Goal: Use online tool/utility: Utilize a website feature to perform a specific function

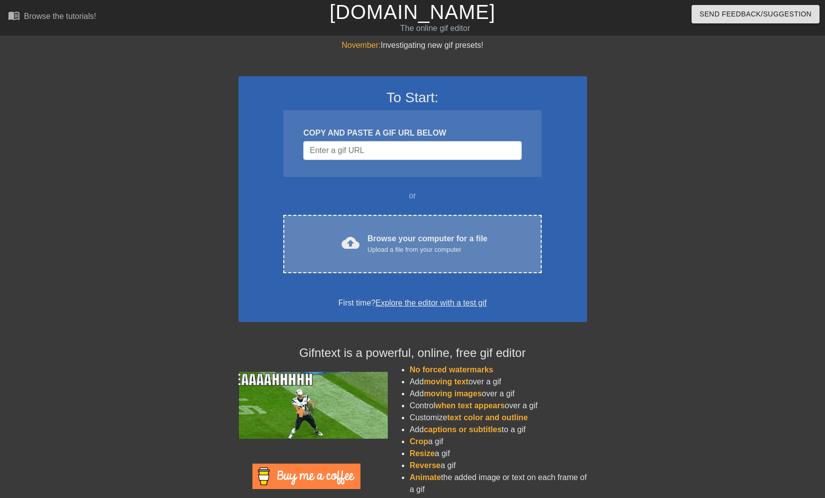
click at [361, 254] on div "cloud_upload Browse your computer for a file Upload a file from your computer C…" at bounding box center [412, 244] width 258 height 58
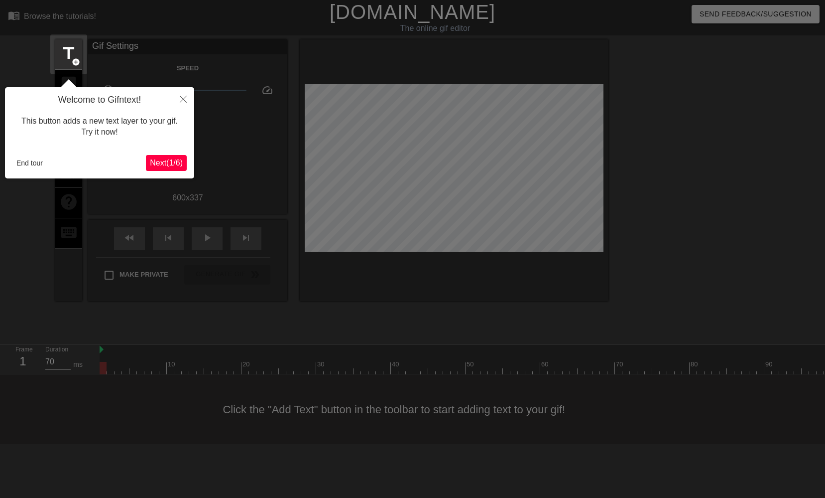
click at [182, 98] on icon "Close" at bounding box center [183, 99] width 7 height 7
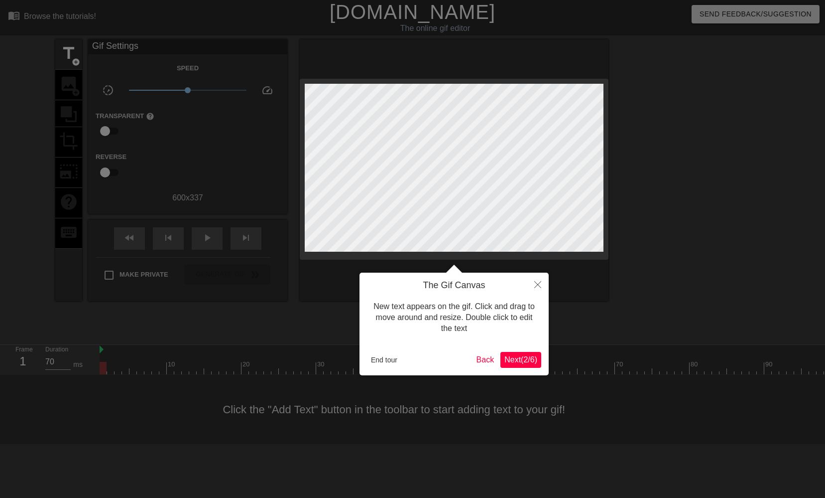
click at [543, 290] on button "Close" at bounding box center [538, 283] width 22 height 23
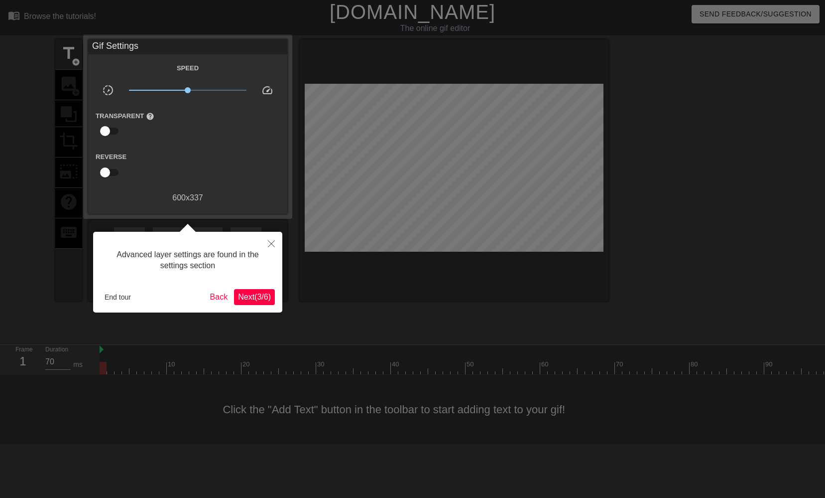
click at [122, 291] on button "End tour" at bounding box center [118, 296] width 34 height 15
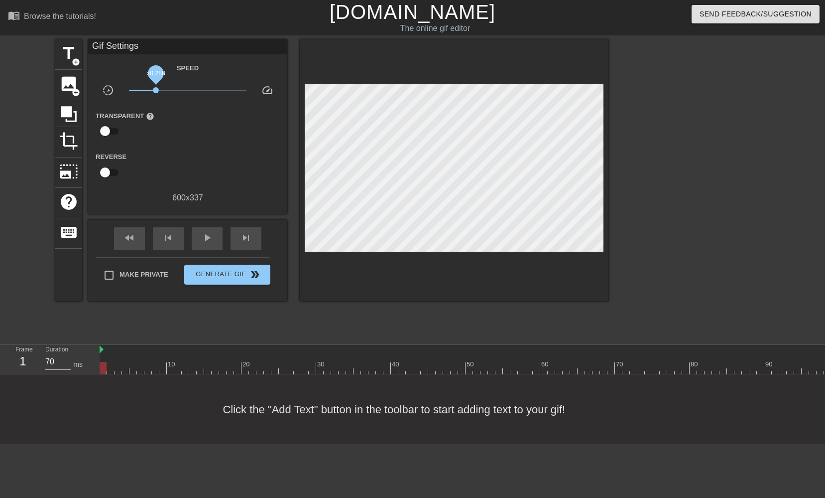
drag, startPoint x: 187, startPoint y: 92, endPoint x: 156, endPoint y: 92, distance: 30.9
click at [156, 92] on span "x0.288" at bounding box center [156, 90] width 6 height 6
click at [194, 241] on div "play_arrow" at bounding box center [207, 238] width 31 height 22
drag, startPoint x: 158, startPoint y: 90, endPoint x: 187, endPoint y: 92, distance: 29.4
click at [187, 92] on span "x0.977" at bounding box center [187, 90] width 6 height 6
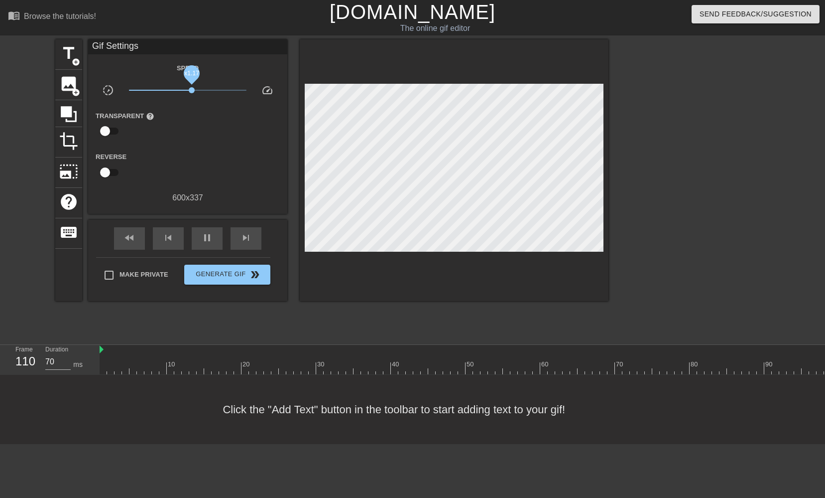
drag, startPoint x: 189, startPoint y: 88, endPoint x: 201, endPoint y: 88, distance: 12.0
click at [195, 88] on span "x1.17" at bounding box center [192, 90] width 6 height 6
drag, startPoint x: 200, startPoint y: 89, endPoint x: 192, endPoint y: 89, distance: 8.5
click at [192, 89] on span "x1.17" at bounding box center [192, 90] width 6 height 6
click at [201, 238] on span "pause" at bounding box center [207, 238] width 12 height 12
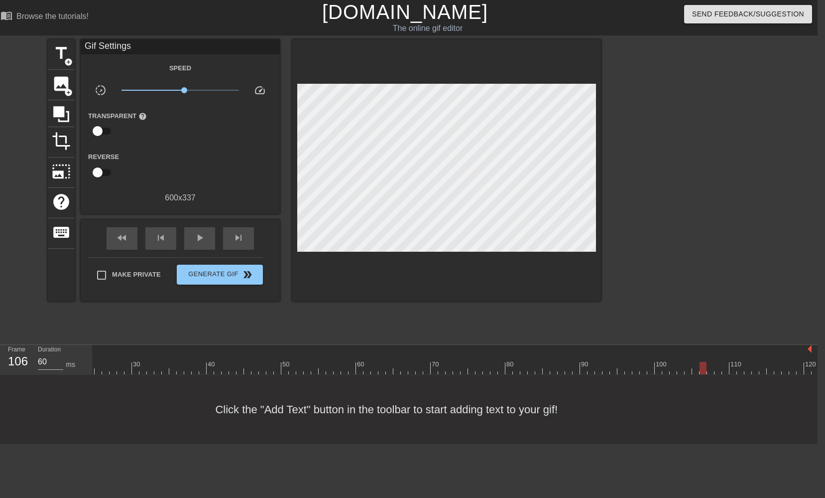
scroll to position [0, 177]
type input "70"
drag, startPoint x: 665, startPoint y: 369, endPoint x: 690, endPoint y: 346, distance: 33.5
click at [690, 346] on div "10 20 30 40 50 60 70 80 90 100 110 120" at bounding box center [363, 359] width 897 height 29
click at [65, 55] on span "title" at bounding box center [61, 53] width 19 height 19
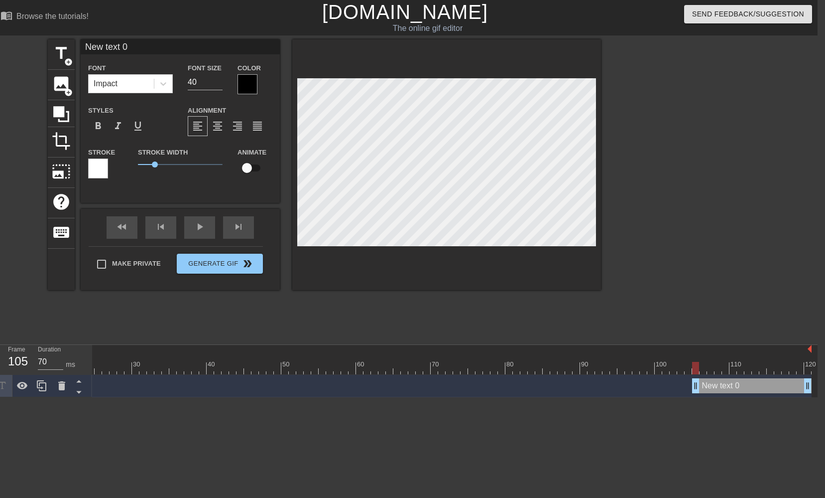
scroll to position [0, 0]
type input "G"
type textarea "G"
type input "GR"
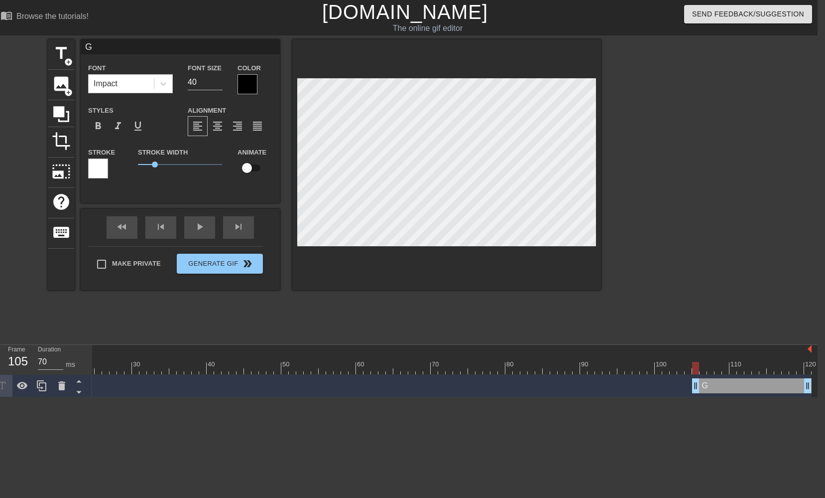
type textarea "GR"
type input "GRA"
type textarea "GRA"
type input "GRAB"
type textarea "GRAB"
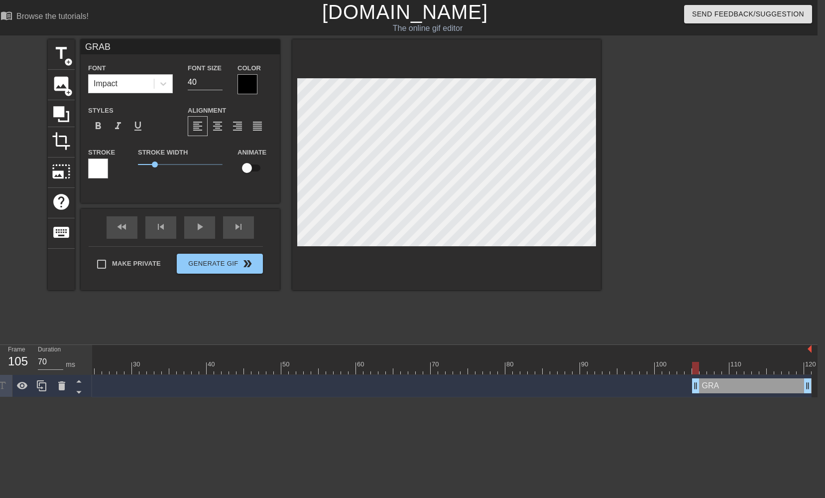
type input "GRAB"
type textarea "GRAB"
type input "GRAB A"
type textarea "GRAB A"
type input "GRAB A"
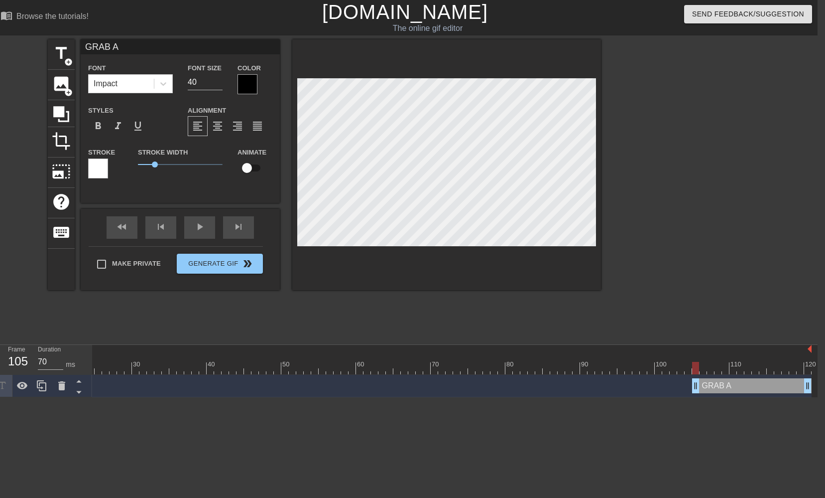
type textarea "GRAB A"
type input "GRAB A C"
type textarea "GRAB A C"
type input "GRAB A CO"
type textarea "GRAB A CO"
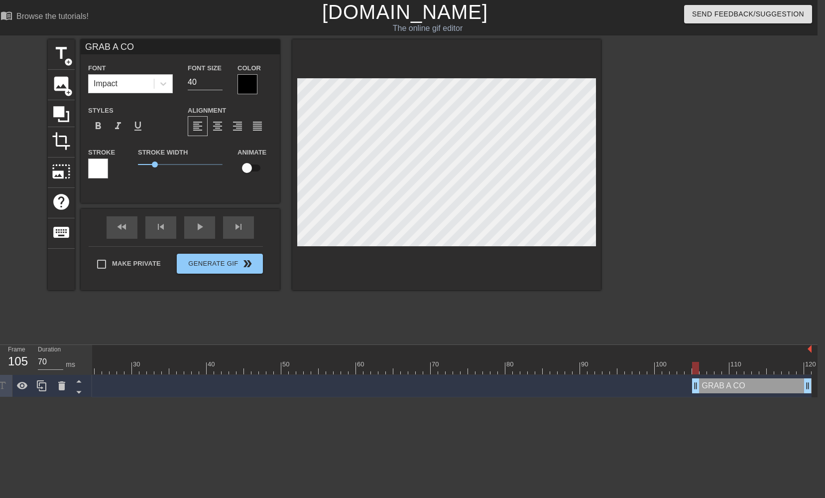
type input "GRAB A COF"
type textarea "GRAB A COF"
type input "GRAB A COFF"
type textarea "GRAB A COFF"
type input "GRAB A COFFE"
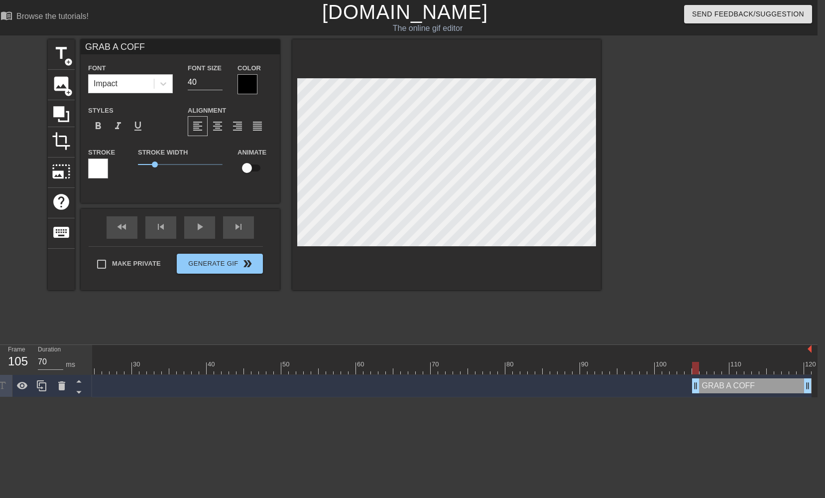
type textarea "GRAB A COFFE"
type input "GRAB A COFFEE"
type textarea "GRAB A COFFEE"
type input "GRAB A COFFEE"
type textarea "GRAB A COFFEE"
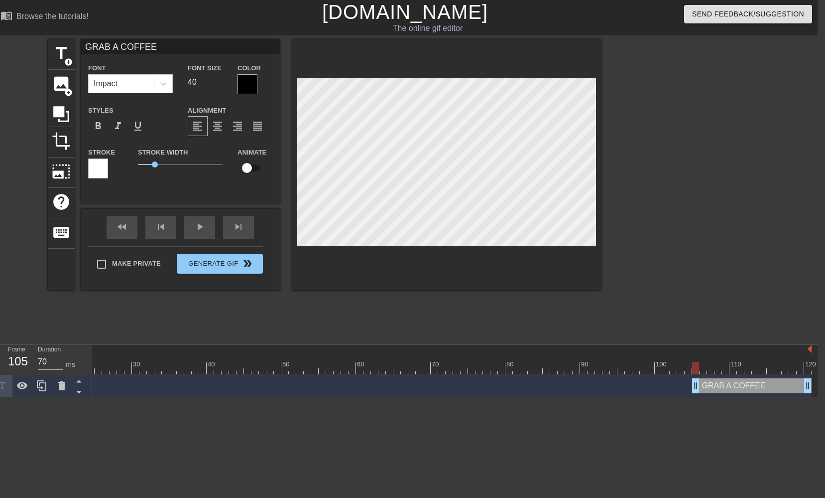
type input "GRAB A COFFEE A"
type textarea "GRAB A COFFEE A"
type input "GRAB A COFFEE AN"
type textarea "GRAB A COFFEE AN"
type input "GRAB A COFFEE AND"
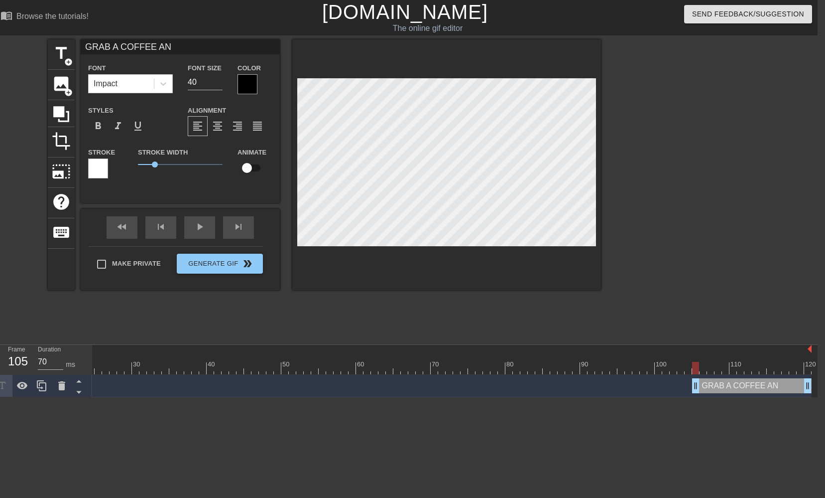
type textarea "GRAB A COFFEE AND"
type input "GRAB A COFFEE AND"
type textarea "GRAB A COFFEE AND"
type input "GRAB A COFFEE AND L"
type textarea "GRAB A COFFEE AND L"
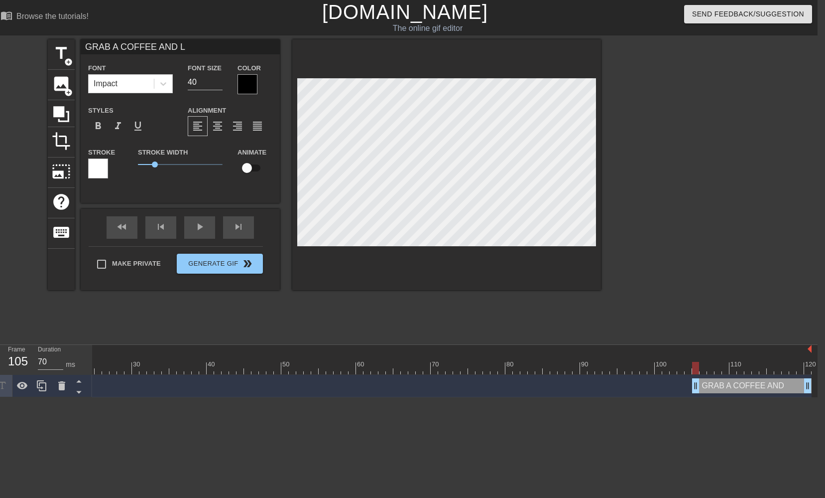
type input "GRAB A COFFEE AND LE"
type textarea "GRAB A COFFEE AND LE"
type input "GRAB A COFFEE AND LET"
type textarea "GRAB A COFFEE AND LET"
type input "GRAB A COFFEE AND LET'"
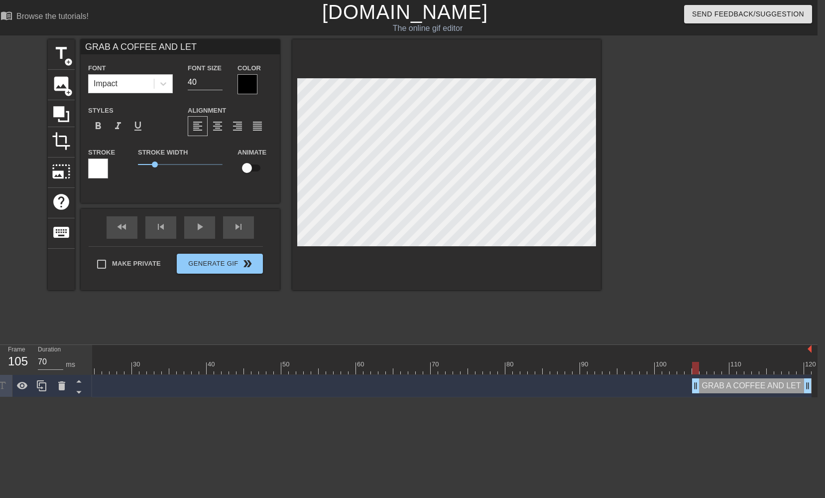
type textarea "GRAB A COFFEE AND LET'"
type input "GRAB A COFFEE AND LET'S"
type textarea "GRAB A COFFEE AND LET'S"
type input "GRAB A COFFEE AND LET'S"
type textarea "GRAB A COFFEE AND LET'S"
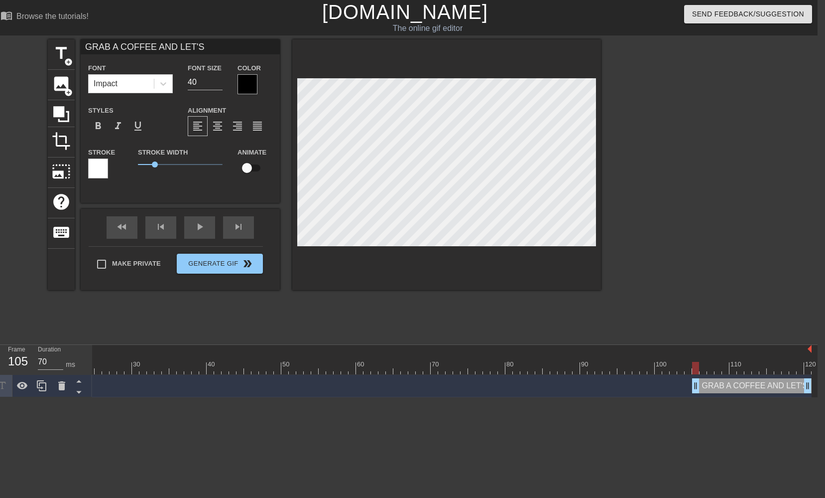
type input "GRAB A COFFEE AND LET'S S"
type textarea "GRAB A COFFEE AND LET'S S"
type input "GRAB A COFFEE AND LET'S SU"
type textarea "GRAB A COFFEE AND LET'S SU"
type input "GRAB A COFFEE AND LET'S SUP"
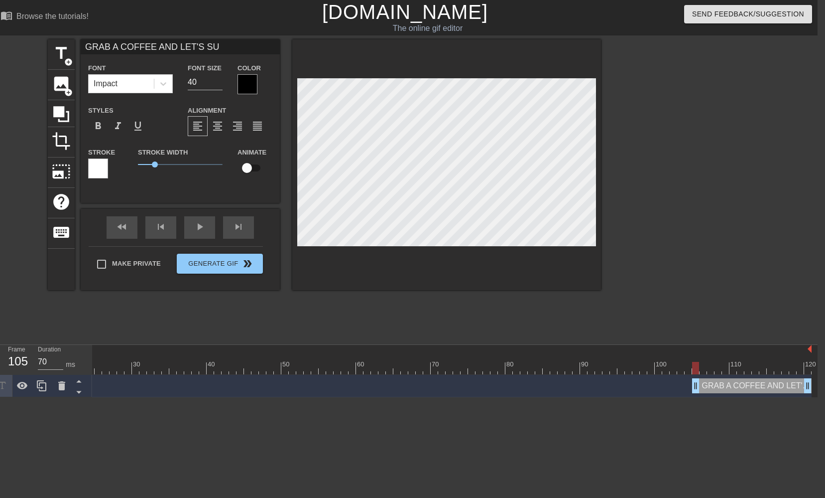
type textarea "GRAB A COFFEE AND LET'S SUP"
type input "GRAB A COFFEE AND LET'S SUPE"
type textarea "GRAB A COFFEE AND LET'S SUPE"
type input "GRAB A COFFEE AND LET'S SUPER"
type textarea "GRAB A COFFEE AND LET'S SUPER"
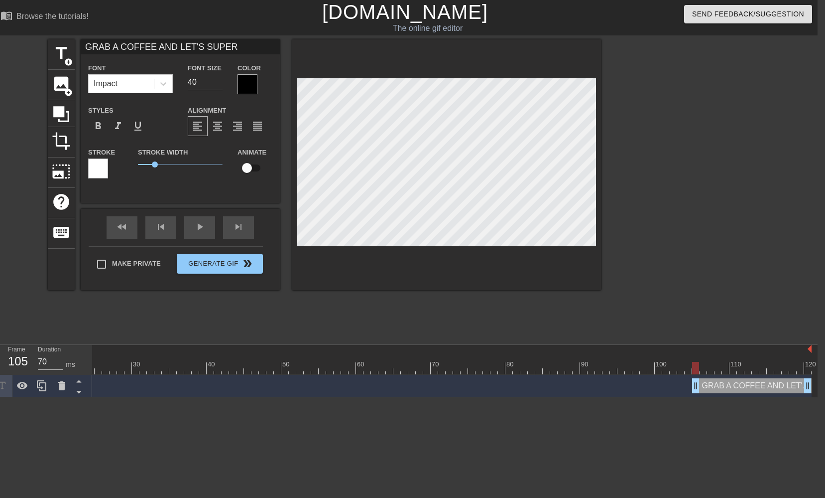
type input "GRAB A COFFEE AND LET'S SUPERC"
type textarea "GRAB A COFFEE AND LET'S SUPERC"
type input "GRAB A COFFEE AND LET'S SUPERCH"
type textarea "GRAB A COFFEE AND LET'S SUPERCH"
type input "GRAB A COFFEE AND LET'S SUPERCHA"
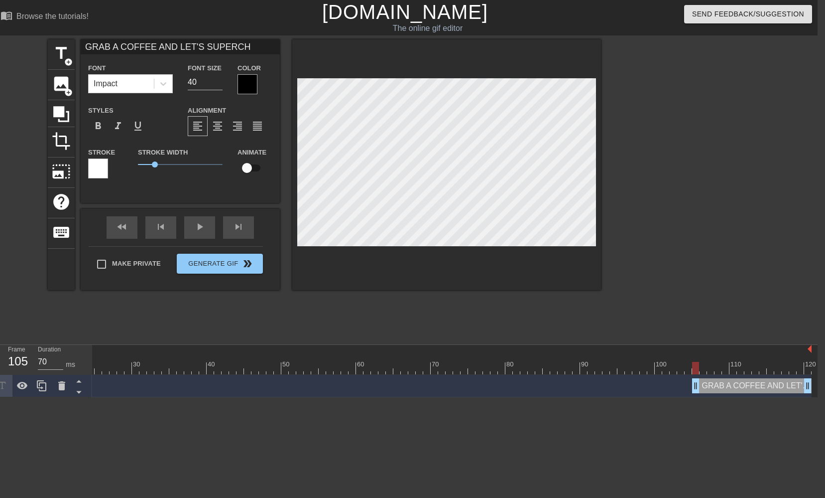
type textarea "GRAB A COFFEE AND LET'S SUPERCHA"
type input "GRAB A COFFEE AND LET'S SUPERCHAR"
type textarea "GRAB A COFFEE AND LET'S SUPERCHAR"
type input "GRAB A COFFEE AND LET'S SUPERCHARG"
type textarea "GRAB A COFFEE AND LET'S SUPERCHARG"
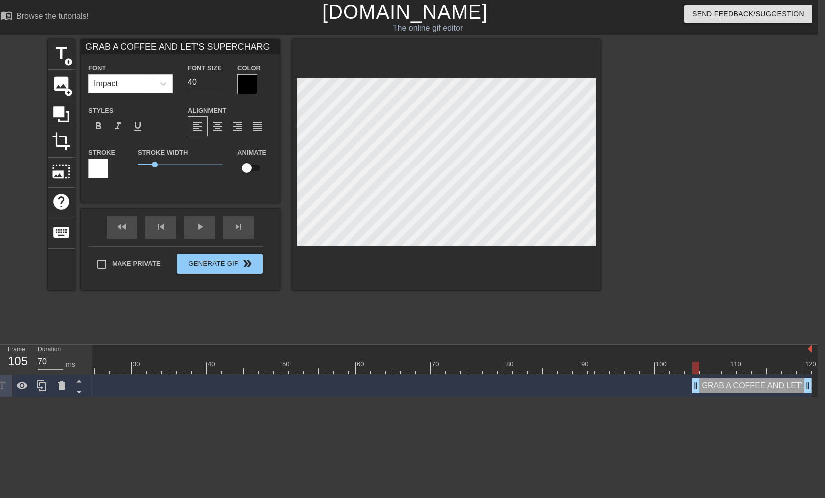
type input "GRAB A COFFEE AND LET'S SUPERCHARGE"
type textarea "GRAB A COFFEE AND LET'S SUPERCHARGE"
type input "GRAB A COFFEE AND LET'S SUPERCHARGE"
type textarea "GRAB A COFFEE AND LET'S SUPERCHARGE"
type input "GRAB A COFFEE AND LET'S SUPERCHARGE B"
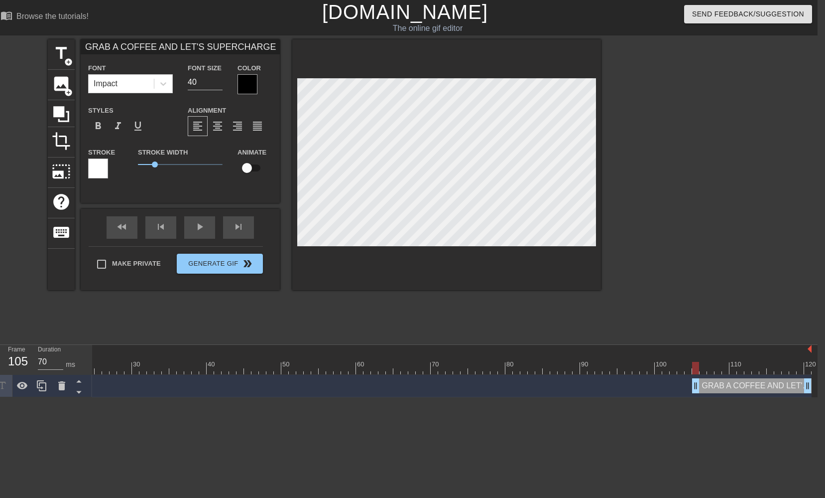
type textarea "GRAB A COFFEE AND LET'S SUPERCHARGE B"
type input "GRAB A COFFEE AND LET'S SUPERCHARGE BU"
type textarea "GRAB A COFFEE AND LET'S SUPERCHARGE BU"
type input "GRAB A COFFEE AND LET'S SUPERCHARGE BUD"
type textarea "GRAB A COFFEE AND LET'S SUPERCHARGE BUD"
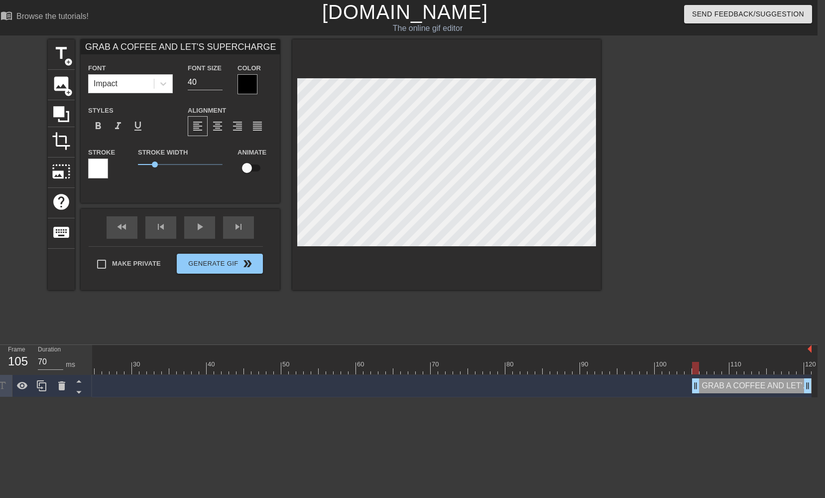
type input "GRAB A COFFEE AND LET'S SUPERCHARGE BUDG"
type textarea "GRAB A COFFEE AND LET'S SUPERCHARGE BUDG"
type input "GRAB A COFFEE AND LET'S SUPERCHARGE BUDGE"
type textarea "GRAB A COFFEE AND LET'S SUPERCHARGE BUDGE"
type input "GRAB A COFFEE AND LET'S SUPERCHARGE BUDGET"
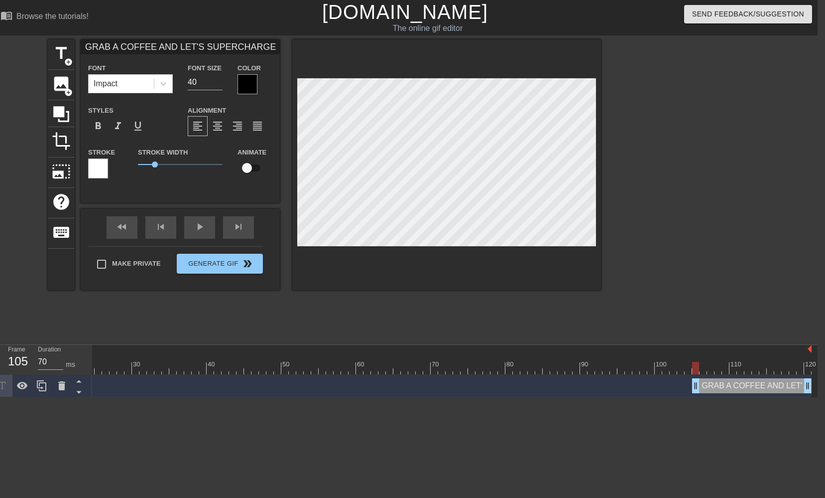
type textarea "GRAB A COFFEE AND LET'S SUPERCHARGE BUDGET"
type input "GRAB A COFFEE AND LET'S SUPERCHARGE BUDGETS"
type textarea "GRAB A COFFEE AND LET'S SUPERCHARGE BUDGETS"
type input "GRAB A COFFEE AND LET'S SUPERCHARGE BUDGETSG"
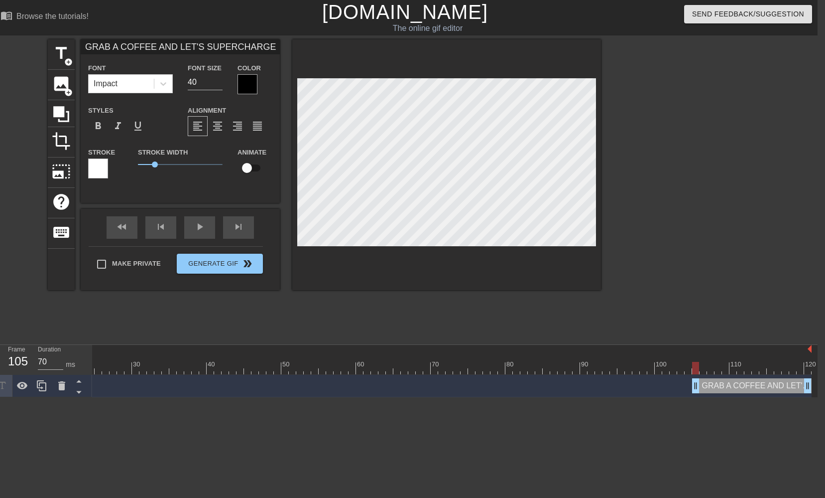
type textarea "GRAB A COFFEE AND LET'S SUPERCHARGE BUDGETSG"
type input "GRAB A COFFEE AND LET'S SUPERCHARGE BUDGETSGE"
type textarea "GRAB A COFFEE AND LET'S SUPERCHARGE BUDGETSGE"
type input "GRAB A COFFEE AND LET'S SUPERCHARGE BUDGETSGET"
type textarea "GRAB A COFFEE AND LET'S SUPERCHARGE BUDGETSGET"
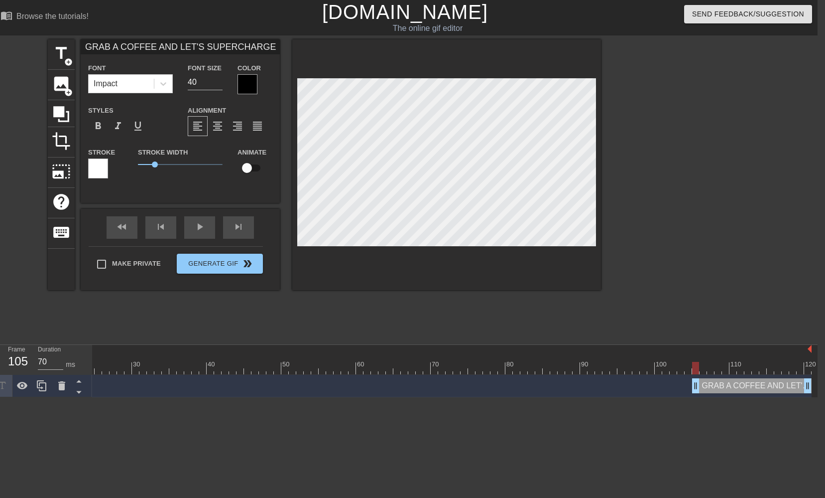
scroll to position [0, 14]
type input "GRAB A COFFEE AND LET'S SUPERCHARGE BUDGETSGETS"
type textarea "GRAB A COFFEE AND LET'S SUPERCHARGE BUDGETSGETS"
type input "GRAB A COFFEE AND LET'S SUPERCHARGE BUDGETSGETS"
type textarea "GRAB A COFFEE AND LET'S SUPERCHARGE BUDGETSGETS"
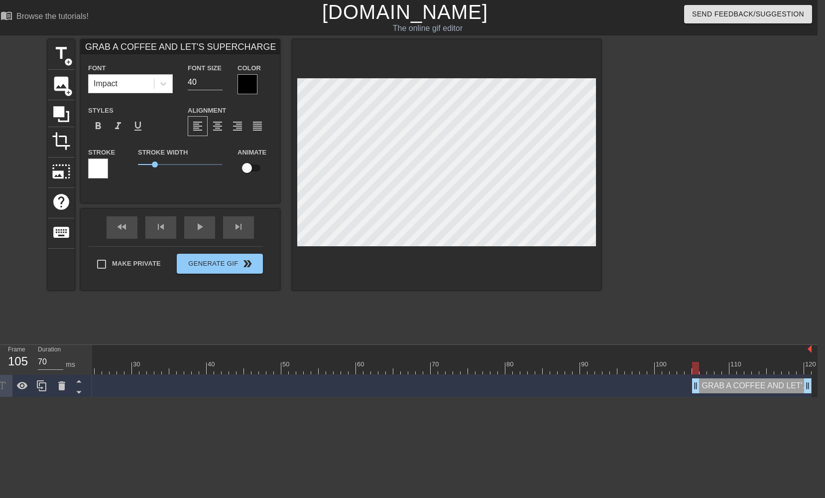
type input "GRAB A COFFEE AND LET'S SUPERCHARGE BUDGETSGETS T"
type textarea "GRAB A COFFEE AND LET'S SUPERCHARGE BUDGETSGETS T"
type input "GRAB A COFFEE AND LET'S SUPERCHARGE BUDGETSGETS TH"
type textarea "GRAB A COFFEE AND LET'S SUPERCHARGE BUDGETSGETS TH"
type input "GRAB A COFFEE AND LET'S SUPERCHARGE BUDGETSGETS THI"
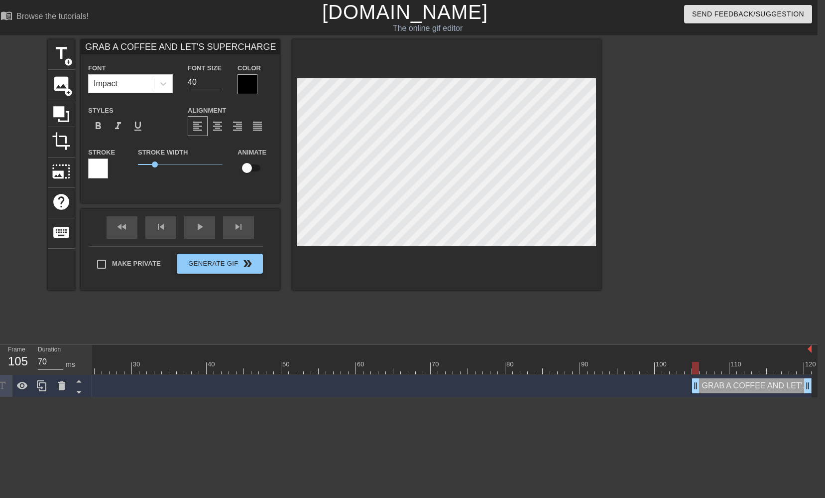
type textarea "GRAB A COFFEE AND LET'S SUPERCHARGE BUDGETSGETS THI"
type input "GRAB A COFFEE AND LET'S SUPERCHARGE BUDGETSGETS THIS"
type textarea "GRAB A COFFEE AND LET'S SUPERCHARGE BUDGETSGETS THIS"
type input "GRAB A COFFEE AND LET'S SUPERCHARGE BUDGETSGETS THIS"
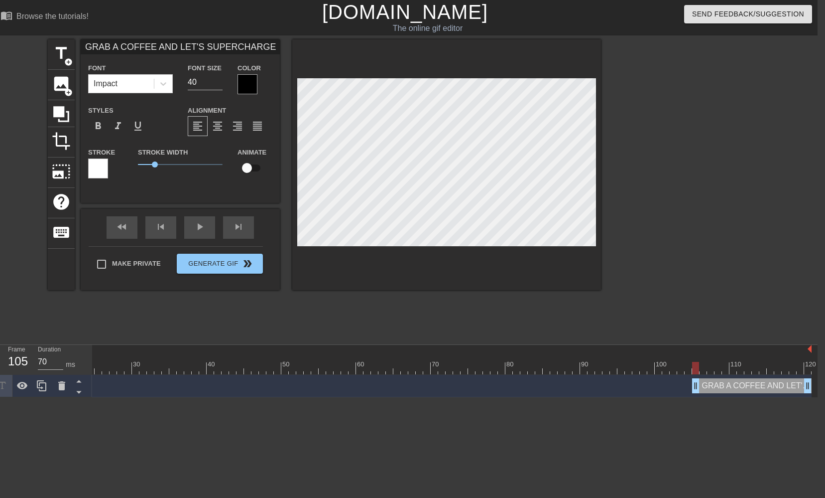
type textarea "GRAB A COFFEE AND LET'S SUPERCHARGE BUDGETSGETS THIS"
type input "GRAB A COFFEE AND LET'S SUPERCHARGE BUDGETSGETS THIS W"
type textarea "GRAB A COFFEE AND LET'S SUPERCHARGE BUDGETSGETS THIS W"
type input "GRAB A COFFEE AND LET'S SUPERCHARGE BUDGETSGETS THIS WE"
type textarea "GRAB A COFFEE AND LET'S SUPERCHARGE BUDGETSGETS THIS WE"
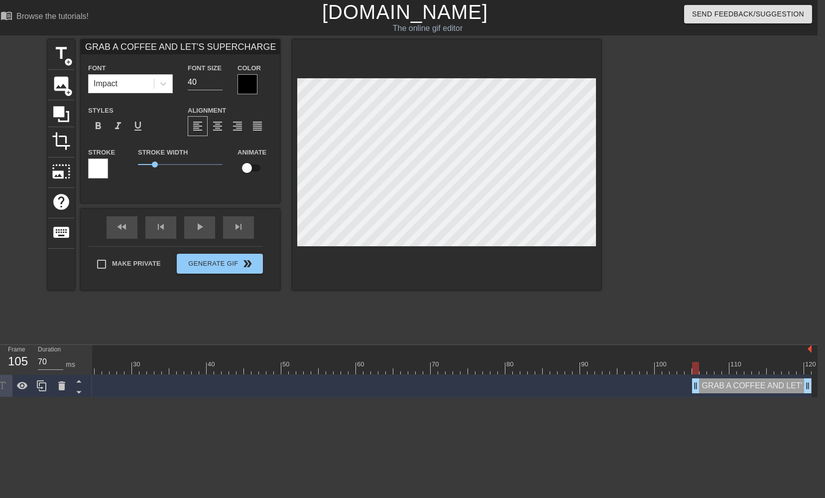
type input "GRAB A COFFEE AND LET'S SUPERCHARGE BUDGETSGETS THIS WED"
type textarea "GRAB A COFFEE AND LET'S SUPERCHARGE BUDGETSGETS THIS WED"
type input "GRAB A COFFEE AND LET'S SUPERCHARGE BUDGETSGETS THIS WEDN"
type textarea "GRAB A COFFEE AND LET'S SUPERCHARGE BUDGETSGETS THIS WEDN"
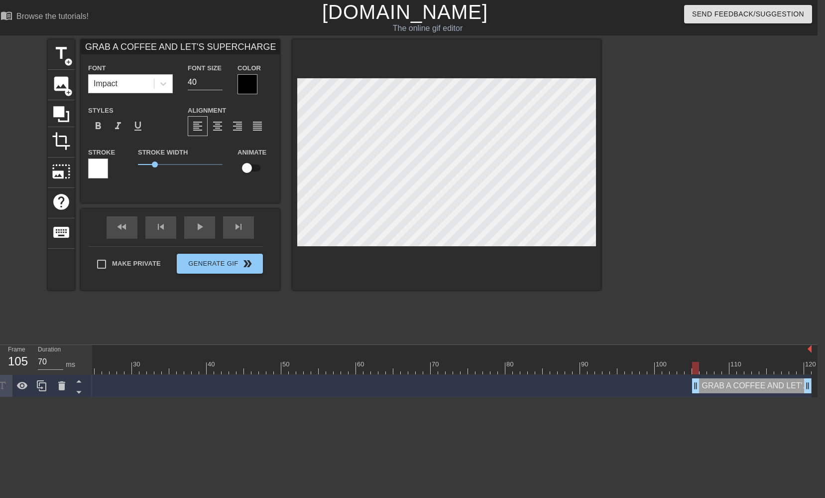
type input "GRAB A COFFEE AND LET'S SUPERCHARGE BUDGETSGETS THIS WEDNE"
type textarea "GRAB A COFFEE AND LET'S SUPERCHARGE BUDGETSGETS THIS WEDNE"
type input "GRAB A COFFEE AND LET'S SUPERCHARGE BUDGETSGETS THIS WEDNED"
type textarea "GRAB A COFFEE AND LET'S SUPERCHARGE BUDGETSGETS THIS WEDNED"
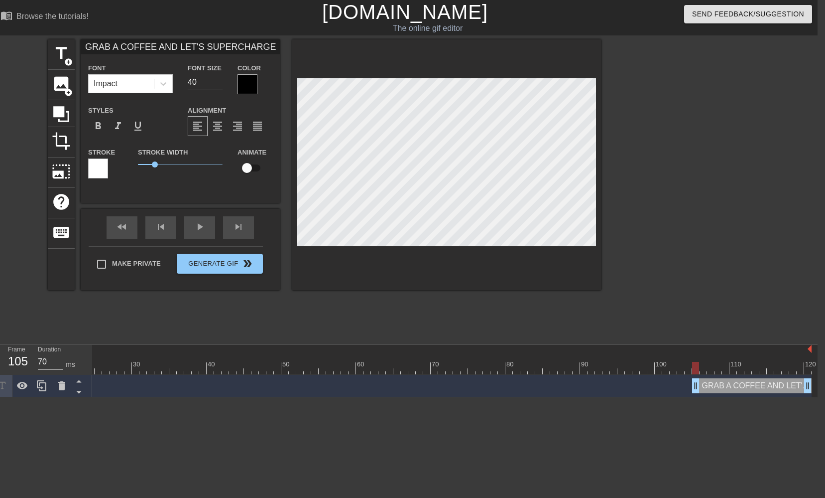
type input "GRAB A COFFEE AND LET'S SUPERCHARGE BUDGETSGETS THIS WEDNEDN"
type textarea "GRAB A COFFEE AND LET'S SUPERCHARGE BUDGETSGETS THIS WEDNEDN"
type input "GRAB A COFFEE AND LET'S SUPERCHARGE BUDGETSGETS THIS WEDNEDNE"
type textarea "GRAB A COFFEE AND LET'S SUPERCHARGE BUDGETSGETS THIS WEDNEDNE"
type input "GRAB A COFFEE AND LET'S SUPERCHARGE BUDGETSGETS THIS WEDNEDNES"
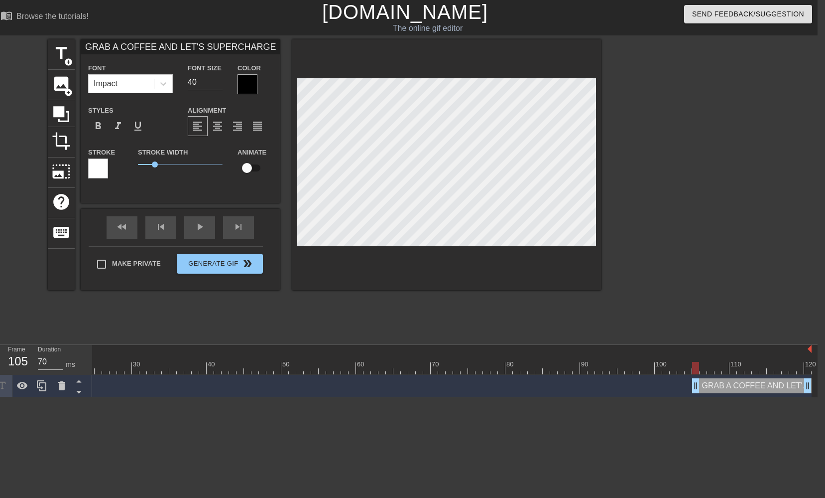
type textarea "GRAB A COFFEE AND LET'S SUPERCHARGE BUDGETSGETS THIS WEDNEDNES"
type input "GRAB A COFFEE AND LET'S SUPERCHARGE BUDGETSGETS THIS WEDNEDNESD"
type textarea "GRAB A COFFEE AND LET'S SUPERCHARGE BUDGETSGETS THIS WEDNEDNESD"
type input "GRAB A COFFEE AND LET'S SUPERCHARGE BUDGETSGETS THIS WEDNEDNESDA"
type textarea "GRAB A COFFEE AND LET'S SUPERCHARGE BUDGETSGETS THIS WEDNEDNESDA"
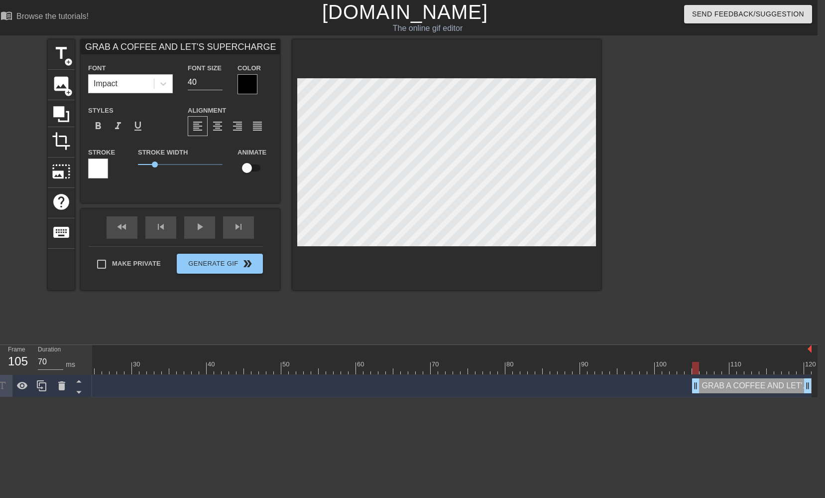
type input "GRAB A COFFEE AND LET'S SUPERCHARGE BUDGETSGETS THIS WEDNEDNESDAY"
type textarea "GRAB A COFFEE AND LET'S SUPERCHARGE BUDGETSGETS THIS WEDNEDNESDAY"
type input "GRAB A COFFEE AND LET'S SUPERCHARGE BUDGETSGETS THIS WEDNEDNESDAYS"
type textarea "GRAB A COFFEE AND LET'S SUPERCHARGE BUDGETSGETS THIS WEDNEDNESDAYS"
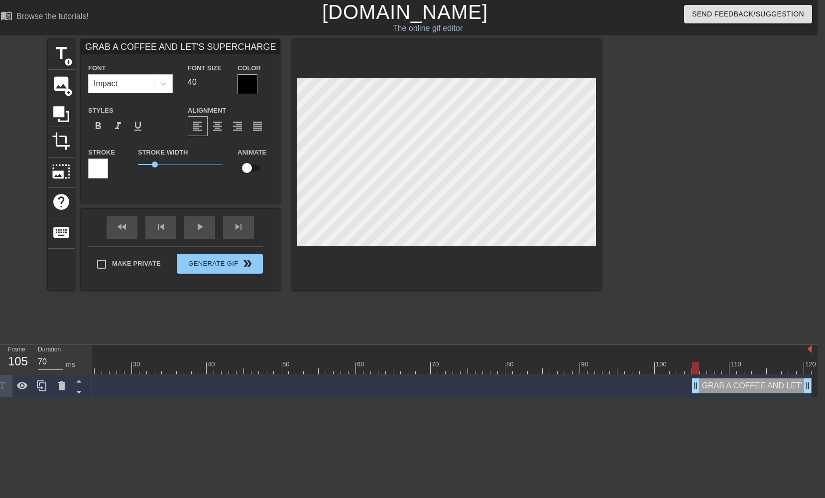
click at [598, 140] on div at bounding box center [446, 164] width 309 height 251
type input "GRAB A COFFEE AND LET'S SUPERCHARGE BUDGETS GETS THIS WEDNEDNESDAYS"
type textarea "GRAB A COFFEE AND LET'S SUPERCHARGE BUDGETS GETS THIS WEDNEDNESDAYS"
type input "GRAB A COFFEE AND LET'S SUPERCHARGE BUDGETS GETS THIS WEDNEDNESDAYS"
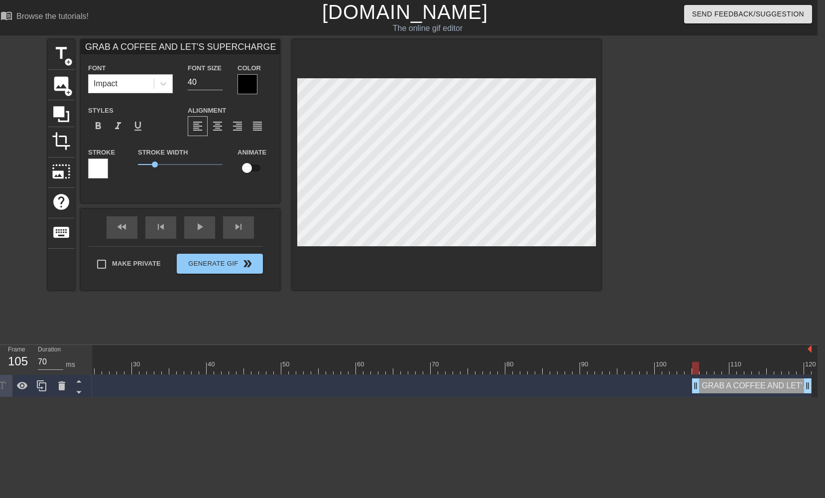
type textarea "GRAB A COFFEE AND LET'S SUPERCHARGE BUDGETS GETS THIS WEDNEDNESDAYS"
click at [214, 128] on span "format_align_center" at bounding box center [218, 126] width 12 height 12
type input "GRAB A COFFEE AND LET'S SUPERCHARGE BUDGETS THIS WEDNEDNESDAYS"
type textarea "GRAB A COFFEE AND LET'S SUPERCHARGE BUDGETS THIS WEDNEDNESDAYS"
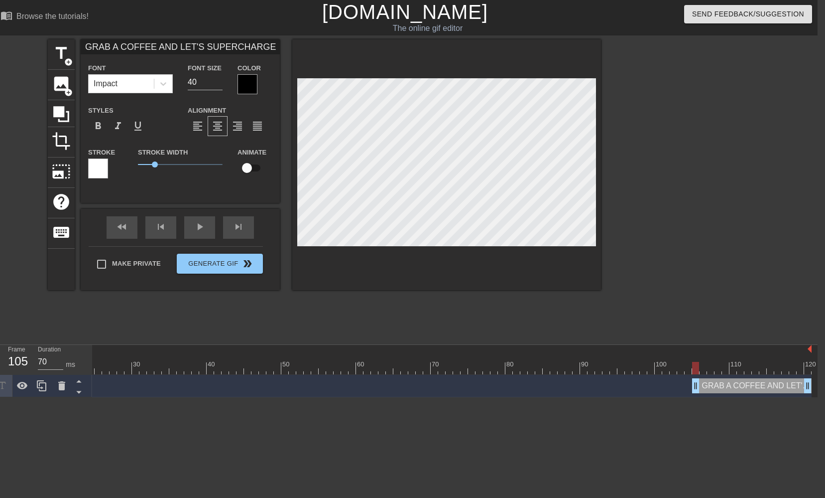
scroll to position [0, 14]
type input "GRAB A COFFEE AND LET'S SUPERCHARGE BUDGETS THIS WEDNEDNESDAYS"
type textarea "GRAB A COFFEE AND LET'S SUPERCHARGE BUDGETS THIS WEDNEDNESDAYS"
type input "GRAB A COFFEE AND LET'S SUPERCHARGE BUDGETS THIS WEDNENESDAYS"
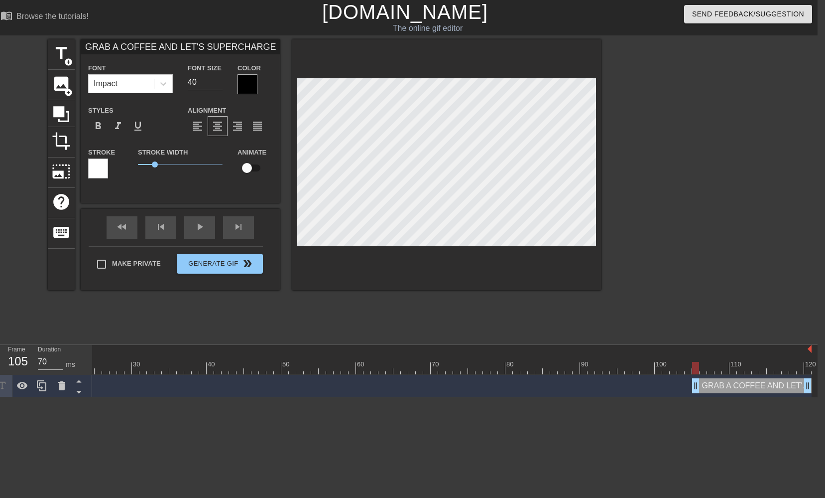
type textarea "GRAB A COFFEE AND LET'S SUPERCHARGE BUDGETS THIS WEDNENESDAYS"
type input "GRAB A COFFEE AND LET'S SUPERCHARGE BUDGETS THIS WEDNNESDAYS"
type textarea "GRAB A COFFEE AND LET'S SUPERCHARGE BUDGETS THIS WEDNNESDAYS"
type input "GRAB A COFFEE AND LET'S SUPERCHARGE BUDGETS THIS WEDNESDAYS"
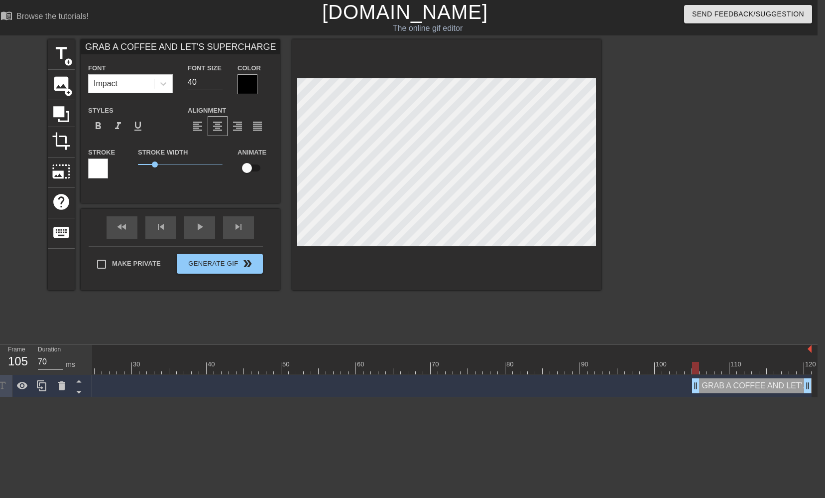
type textarea "GRAB A COFFEE AND LET'S SUPERCHARGE BUDGETS THIS WEDNESDAYS"
type input "GRAB A COFFEE AND LET'S SUPERCHARGE BUDGETS THIS WEDNESDAY"
type textarea "GRAB A COFFEE AND LET'S SUPERCHARGE BUDGETS THIS WEDNESDAY"
type input "GRAB A COFFEE AND LET'S SUPERCHARGE BUDGETS THIS WEDNESDAY"
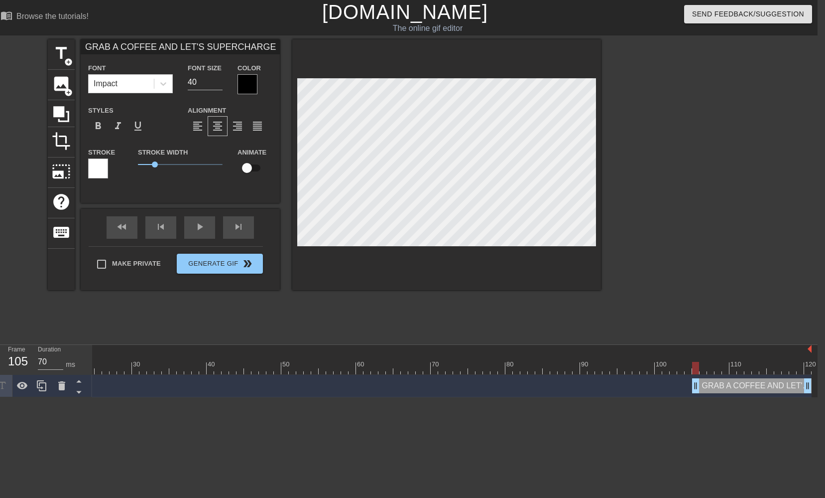
type textarea "GRAB A COFFEE AND LET'S SUPERCHARGE BUDGETS THIS WEDNESDAY"
type input "GRAB A COFFEE AND LET'S SUPERCHARGE BUDGETS THIS WEDNESDAY A"
type textarea "GRAB A COFFEE AND LET'S SUPERCHARGE BUDGETS THIS WEDNESDAY A"
type input "GRAB A COFFEE AND LET'S SUPERCHARGE BUDGETS THIS WEDNESDAY AT"
type textarea "GRAB A COFFEE AND LET'S SUPERCHARGE BUDGETS THIS WEDNESDAY AT"
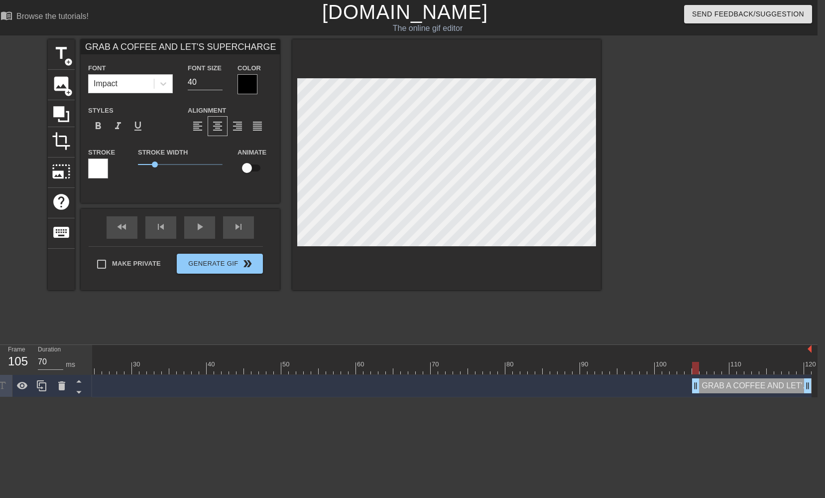
type input "GRAB A COFFEE AND LET'S SUPERCHARGE BUDGETS THIS WEDNESDAY AT"
type textarea "GRAB A COFFEE AND LET'S SUPERCHARGE BUDGETS THIS WEDNESDAY AT"
type input "GRAB A COFFEE AND LET'S SUPERCHARGE BUDGETS THIS WEDNESDAY AT 3"
type textarea "GRAB A COFFEE AND LET'S SUPERCHARGE BUDGETS THIS WEDNESDAY AT 3"
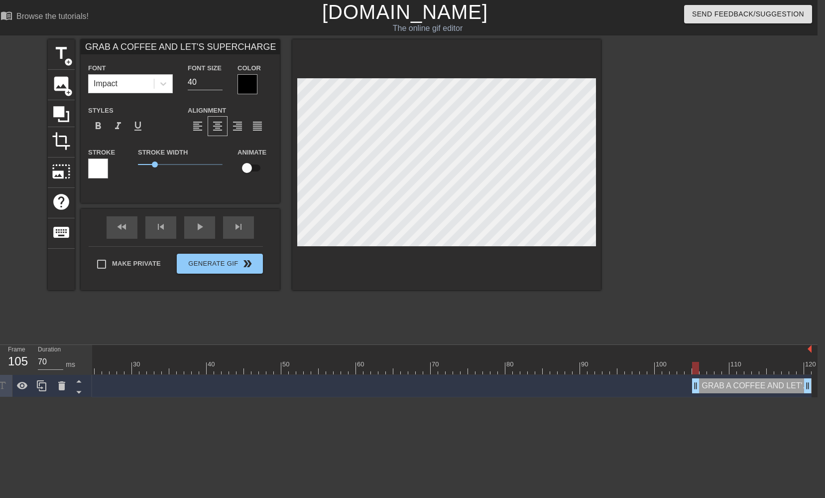
type input "GRAB A COFFEE AND LET'S SUPERCHARGE BUDGETS THIS WEDNESDAY AT 3)"
type textarea "GRAB A COFFEE AND LET'S SUPERCHARGE BUDGETS THIS WEDNESDAY AT 3)"
type input "GRAB A COFFEE AND LET'S SUPERCHARGE BUDGETS THIS WEDNESDAY AT 3"
type textarea "GRAB A COFFEE AND LET'S SUPERCHARGE BUDGETS THIS WEDNESDAY AT 3"
type input "GRAB A COFFEE AND LET'S SUPERCHARGE BUDGETS THIS WEDNESDAY AT 3P"
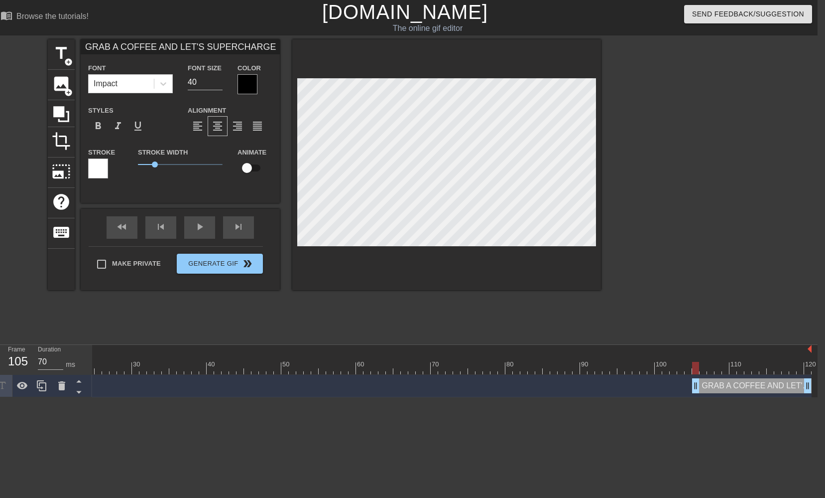
type textarea "GRAB A COFFEE AND LET'S SUPERCHARGE BUDGETS THIS WEDNESDAY AT 3P"
type input "GRAB A COFFEE AND LET'S SUPERCHARGE BUDGETS THIS WEDNESDAY AT 3PM"
type textarea "GRAB A COFFEE AND LET'S SUPERCHARGE BUDGETS THIS WEDNESDAY AT 3PM"
click at [597, 397] on html "menu_book Browse the tutorials! Gifntext.com The online gif editor Send Feedbac…" at bounding box center [405, 198] width 825 height 397
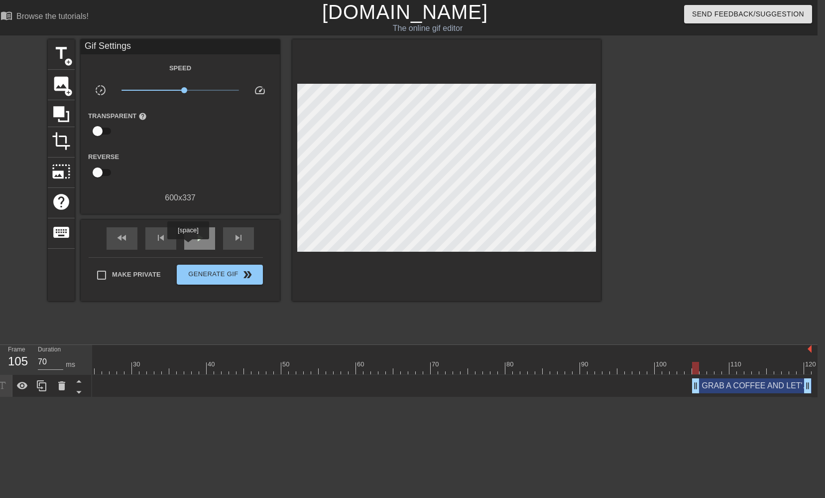
click at [199, 247] on div "play_arrow" at bounding box center [199, 238] width 31 height 22
type input "60"
click at [109, 271] on input "Make Private" at bounding box center [101, 275] width 21 height 21
checkbox input "true"
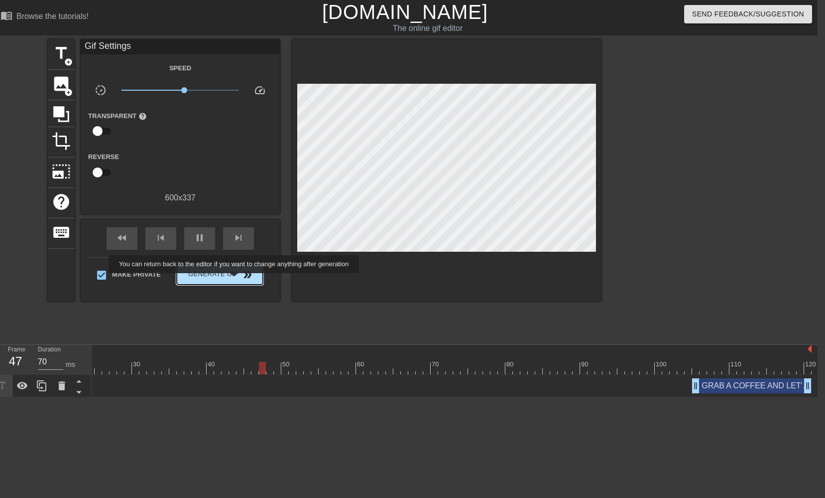
type input "60"
click at [238, 276] on span "Generate Gif double_arrow" at bounding box center [220, 274] width 78 height 12
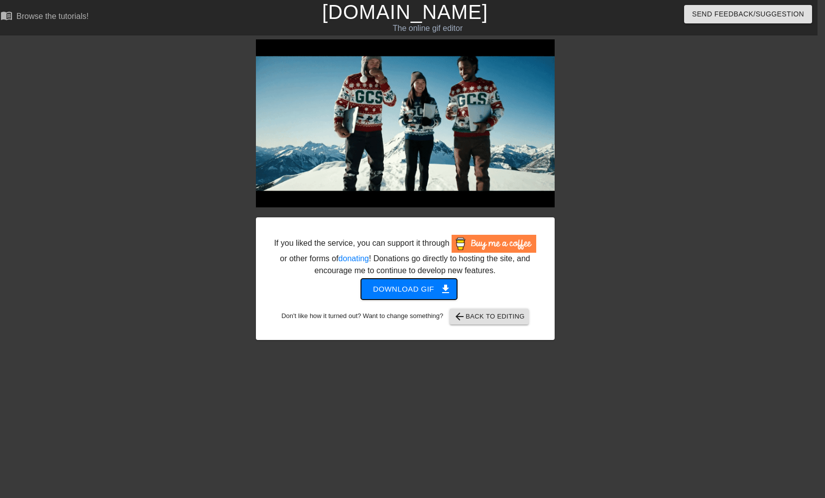
click at [415, 295] on span "Download gif get_app" at bounding box center [409, 288] width 72 height 13
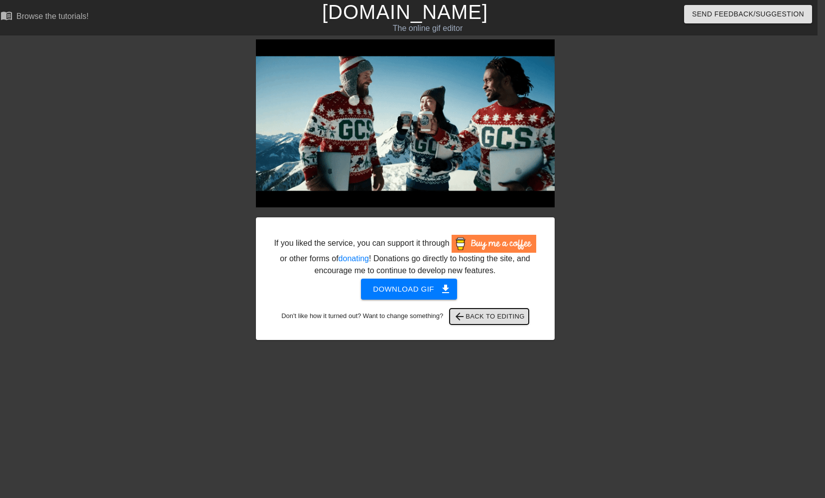
click at [485, 322] on span "arrow_back Back to Editing" at bounding box center [489, 316] width 71 height 12
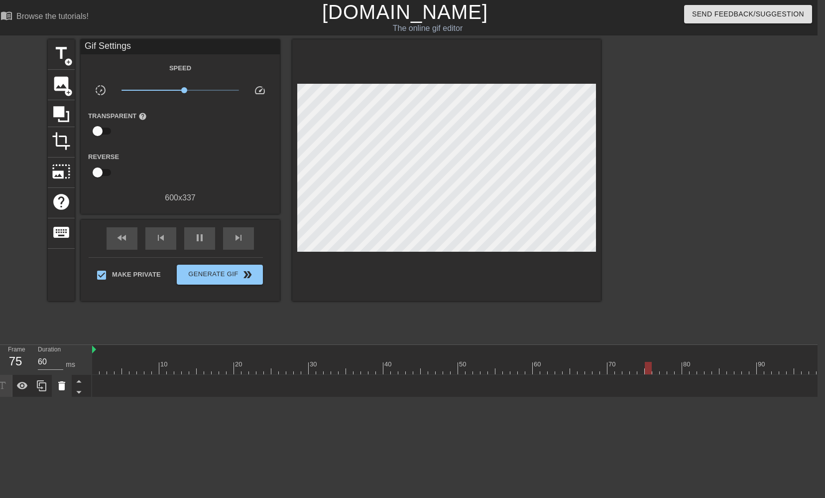
click at [62, 386] on icon at bounding box center [61, 385] width 7 height 9
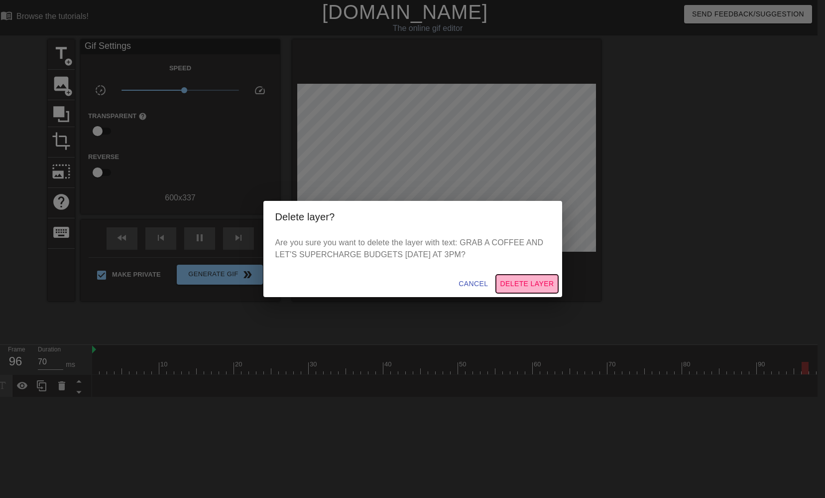
click at [537, 286] on span "Delete Layer" at bounding box center [527, 283] width 54 height 12
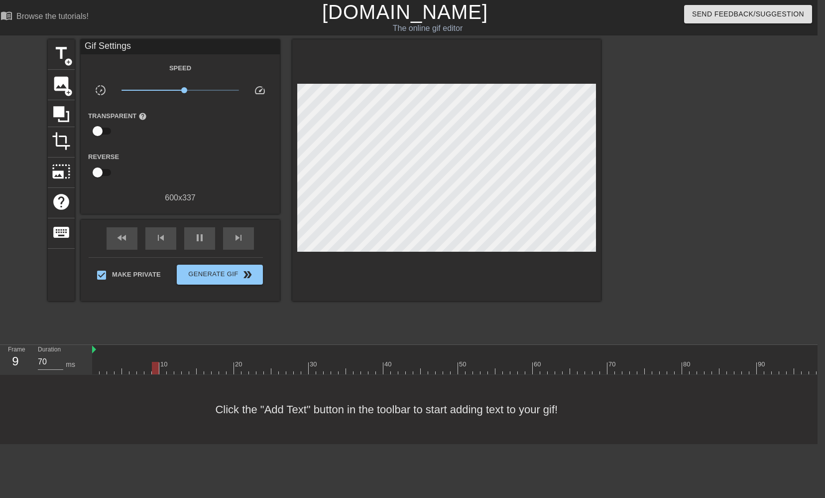
scroll to position [0, 7]
click at [200, 250] on div "fast_rewind skip_previous pause skip_next" at bounding box center [180, 238] width 162 height 37
type input "60"
click at [198, 241] on span "pause" at bounding box center [200, 238] width 12 height 12
click at [63, 57] on span "title" at bounding box center [61, 53] width 19 height 19
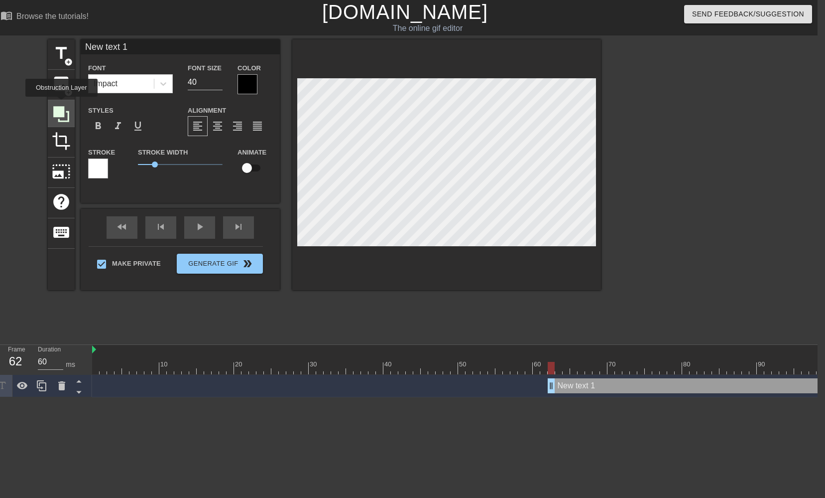
click at [63, 105] on icon at bounding box center [61, 114] width 19 height 19
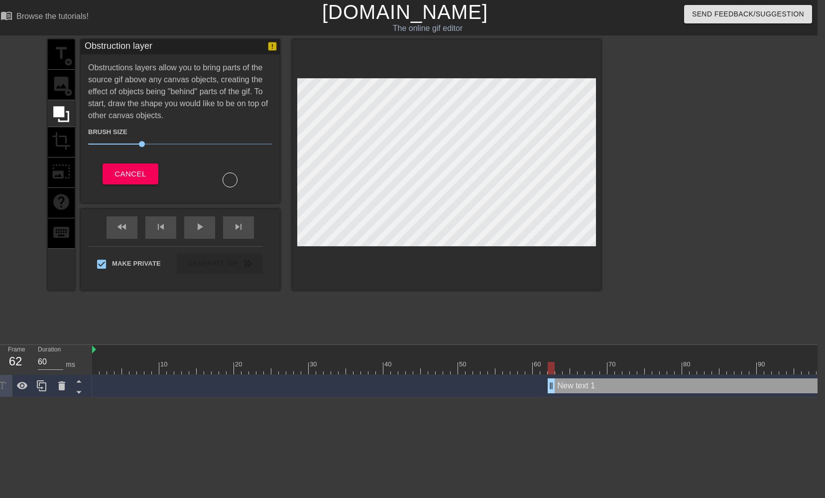
click at [60, 140] on div "title add_circle image add_circle crop photo_size_select_large help keyboard" at bounding box center [61, 164] width 27 height 251
click at [752, 117] on div at bounding box center [687, 188] width 149 height 299
